Goal: Information Seeking & Learning: Learn about a topic

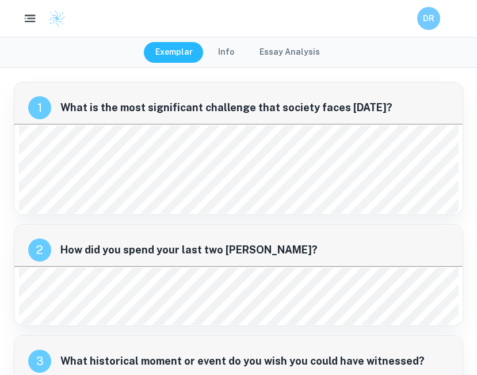
click at [25, 20] on icon "button" at bounding box center [30, 19] width 14 height 14
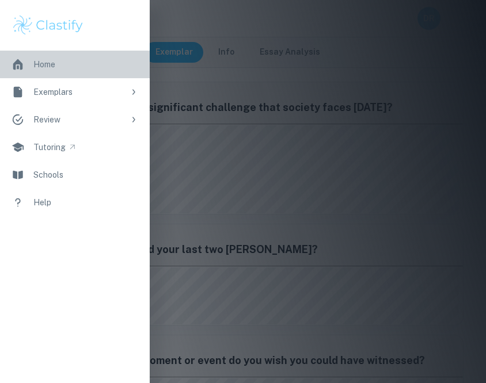
click at [44, 58] on div "Home" at bounding box center [44, 64] width 22 height 13
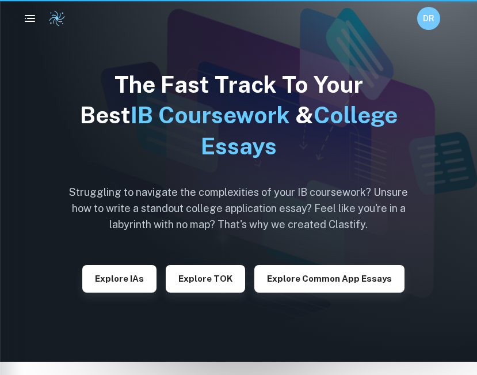
click at [58, 95] on img at bounding box center [238, 180] width 477 height 361
click at [26, 12] on icon "button" at bounding box center [30, 19] width 14 height 14
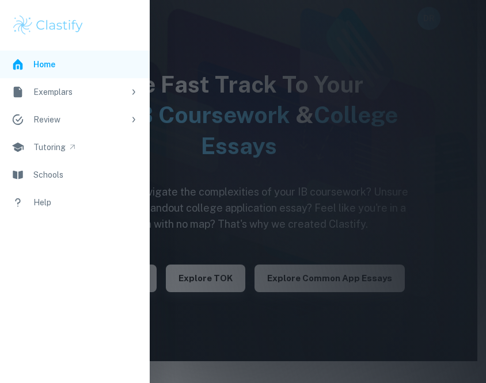
click at [75, 97] on div "Exemplars" at bounding box center [78, 92] width 91 height 13
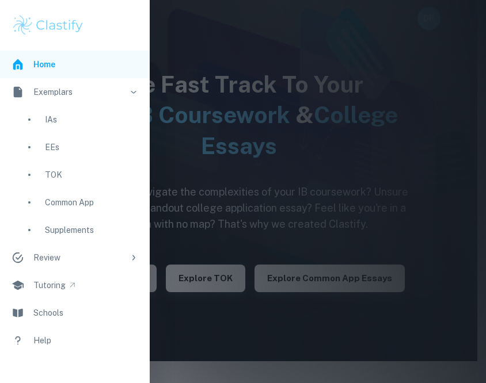
click at [90, 201] on div "Common App" at bounding box center [91, 202] width 93 height 13
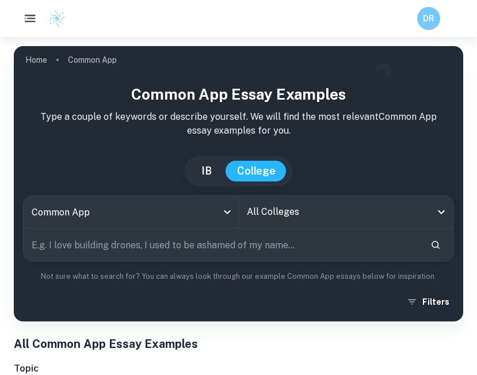
click at [29, 14] on icon "button" at bounding box center [30, 19] width 14 height 14
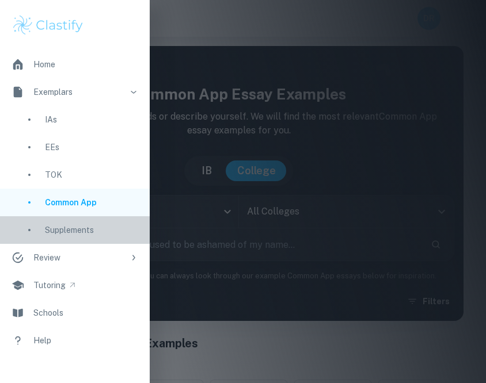
click at [79, 224] on div "Supplements" at bounding box center [91, 230] width 93 height 13
type input "supplement"
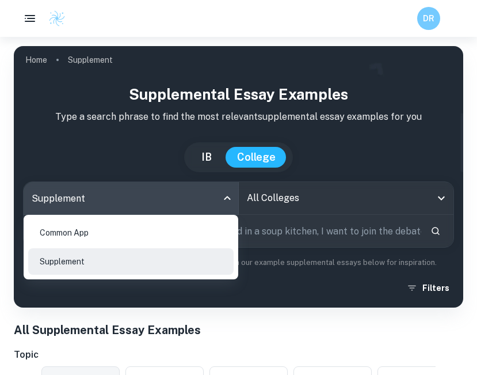
click at [164, 204] on body "We value your privacy We use cookies to enhance your browsing experience, serve…" at bounding box center [238, 224] width 477 height 375
click at [285, 188] on div at bounding box center [238, 187] width 477 height 375
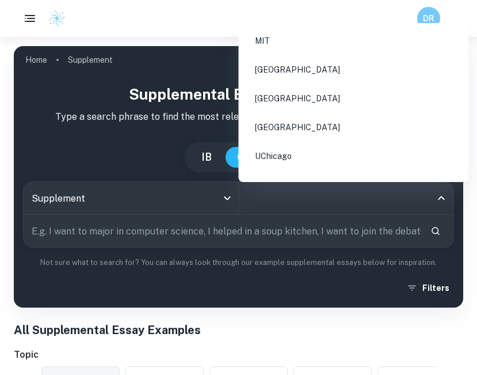
click at [285, 200] on input "All Colleges" at bounding box center [338, 198] width 188 height 22
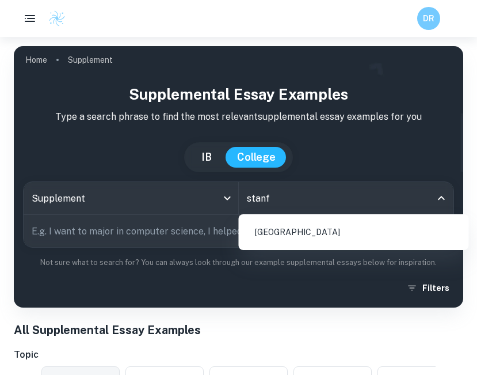
click at [299, 225] on li "[GEOGRAPHIC_DATA]" at bounding box center [353, 232] width 221 height 26
type input "stanf"
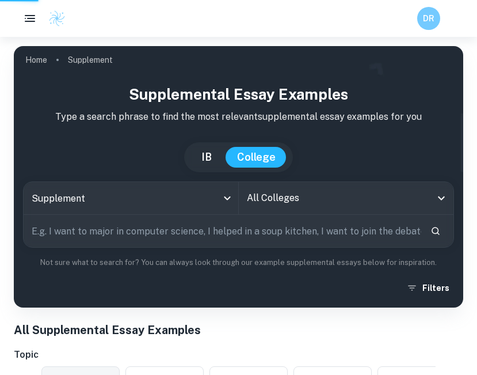
click at [280, 236] on input "text" at bounding box center [223, 231] width 398 height 32
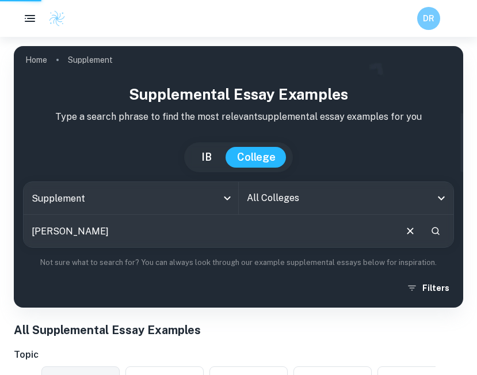
type input "[PERSON_NAME]"
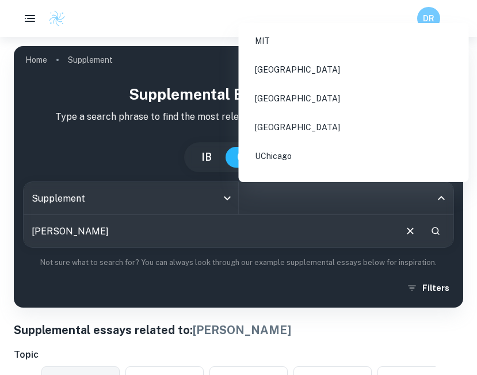
click at [263, 194] on input "All Colleges" at bounding box center [338, 198] width 188 height 22
click at [302, 85] on li "[GEOGRAPHIC_DATA]" at bounding box center [353, 98] width 221 height 26
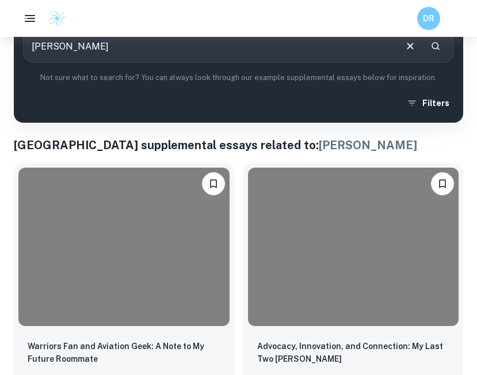
scroll to position [0, 2]
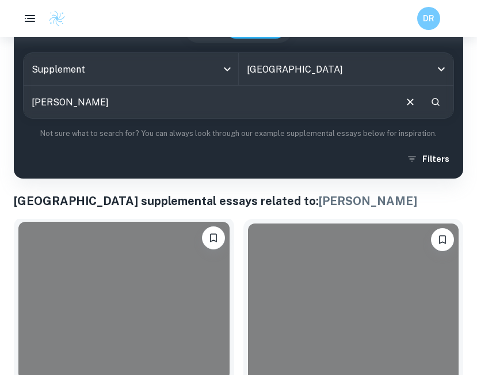
click at [157, 261] on div at bounding box center [123, 300] width 211 height 158
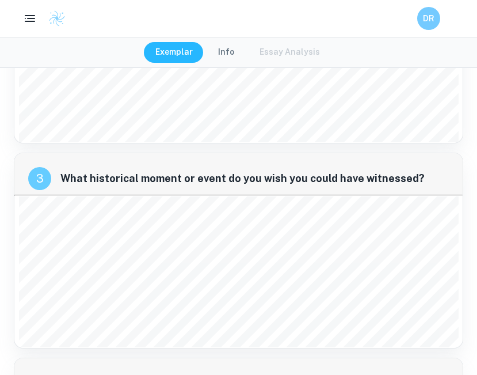
scroll to position [319, 0]
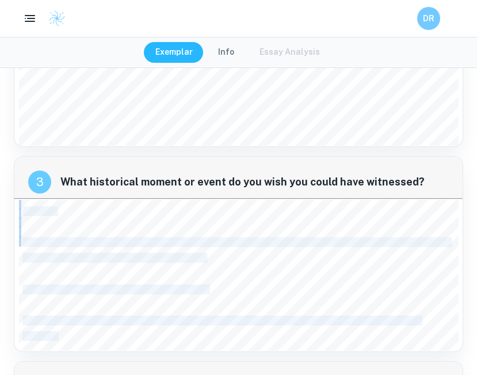
drag, startPoint x: 20, startPoint y: 208, endPoint x: 0, endPoint y: 199, distance: 21.6
copy div "Enigma. If 10 cryptographers each checked one setting a minute…it’d be 20 milli…"
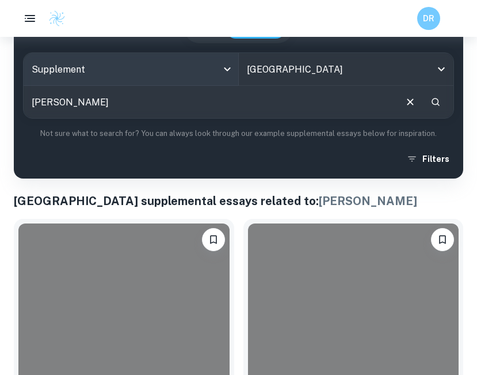
scroll to position [279, 2]
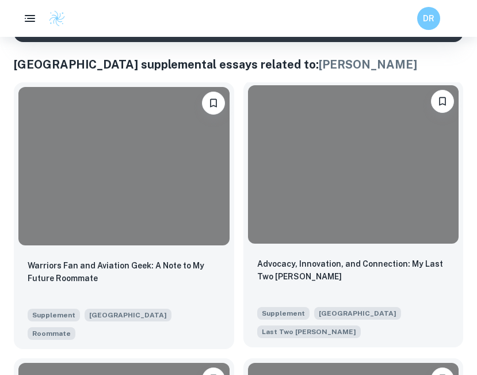
click at [309, 173] on div at bounding box center [353, 164] width 211 height 158
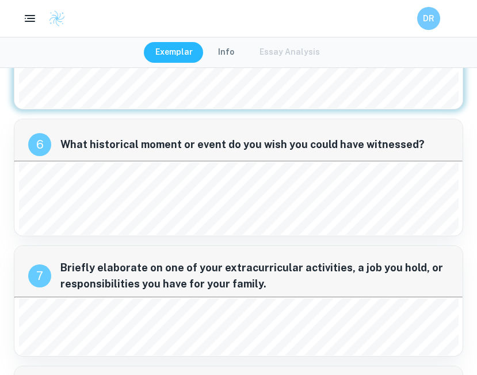
scroll to position [1496, 0]
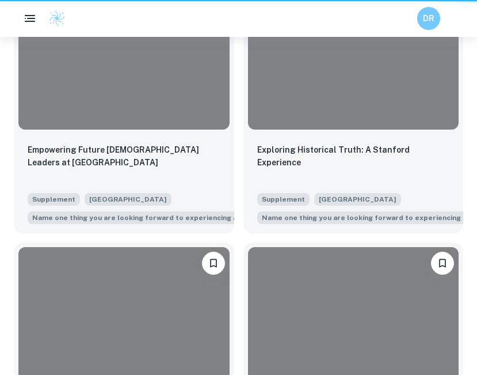
scroll to position [279, 2]
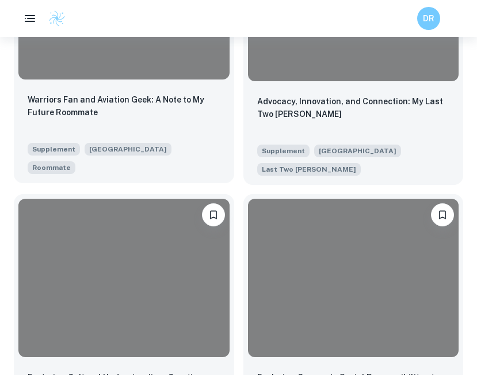
click at [151, 125] on div "Warriors Fan and Aviation Geek: A Note to My Future Roommate" at bounding box center [124, 112] width 193 height 39
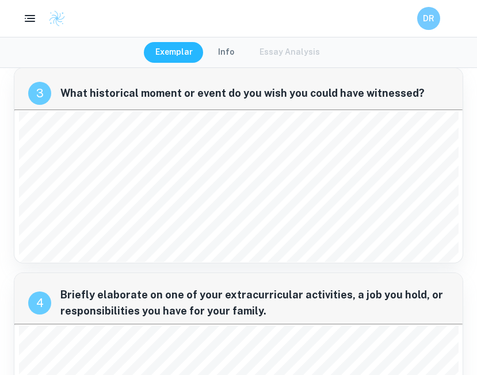
scroll to position [404, 0]
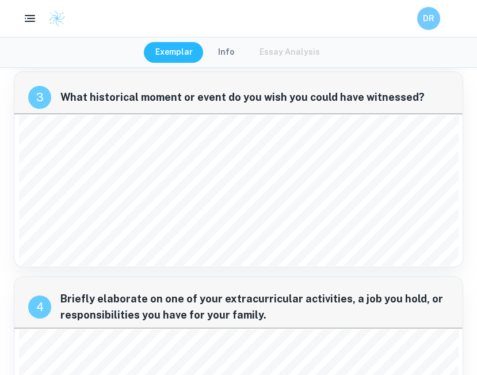
click at [197, 100] on span "What historical moment or event do you wish you could have witnessed?" at bounding box center [254, 97] width 388 height 16
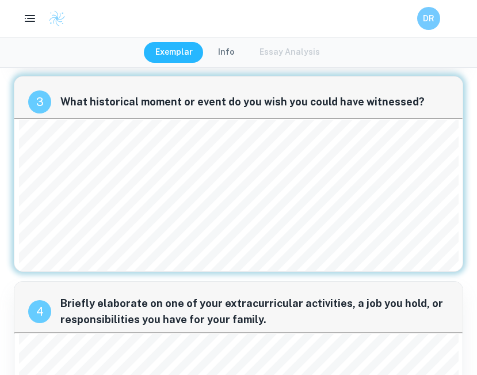
click at [197, 100] on div "3 What historical moment or event do you wish you could have witnessed?" at bounding box center [238, 97] width 448 height 41
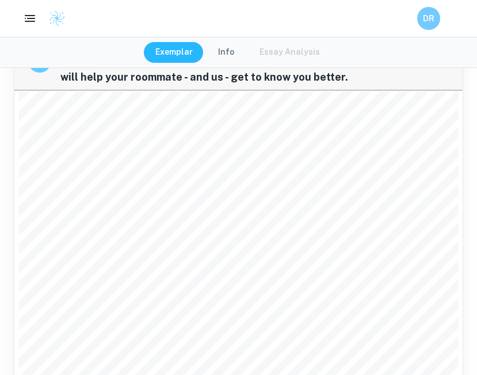
scroll to position [1479, 0]
click at [276, 158] on div "“NO FOUL!!”. I never miss a Warriors game. Ever. You’ll often find me ardently …" at bounding box center [239, 314] width 440 height 448
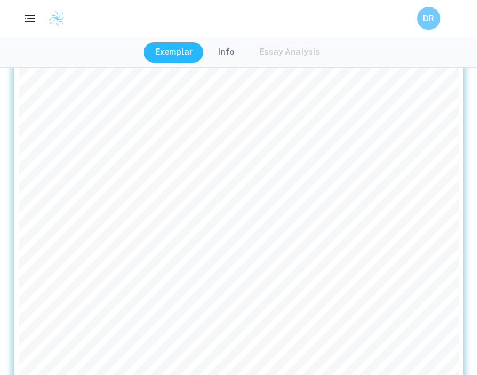
scroll to position [1543, 0]
